Goal: Navigation & Orientation: Go to known website

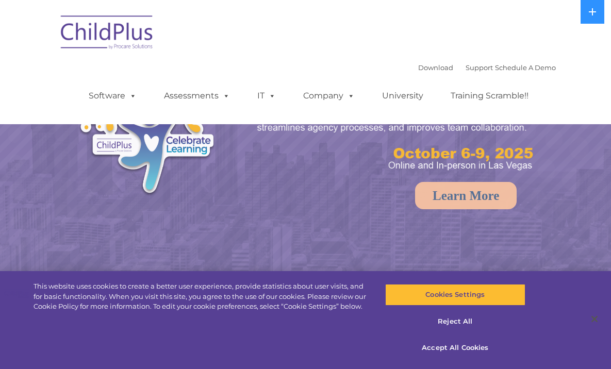
select select "MEDIUM"
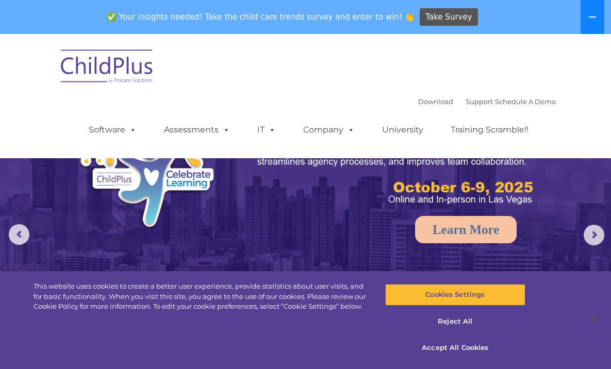
click at [595, 17] on icon at bounding box center [592, 16] width 7 height 1
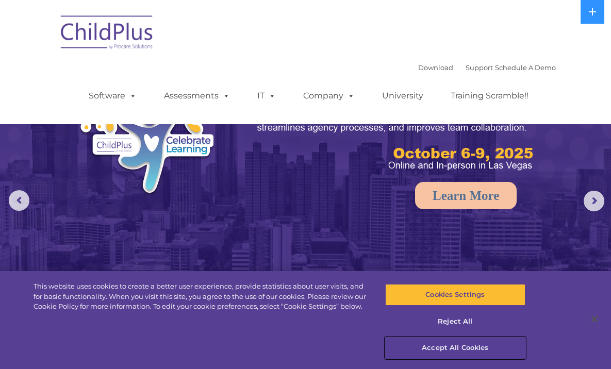
click at [440, 340] on button "Accept All Cookies" at bounding box center [455, 348] width 141 height 22
